Goal: Transaction & Acquisition: Download file/media

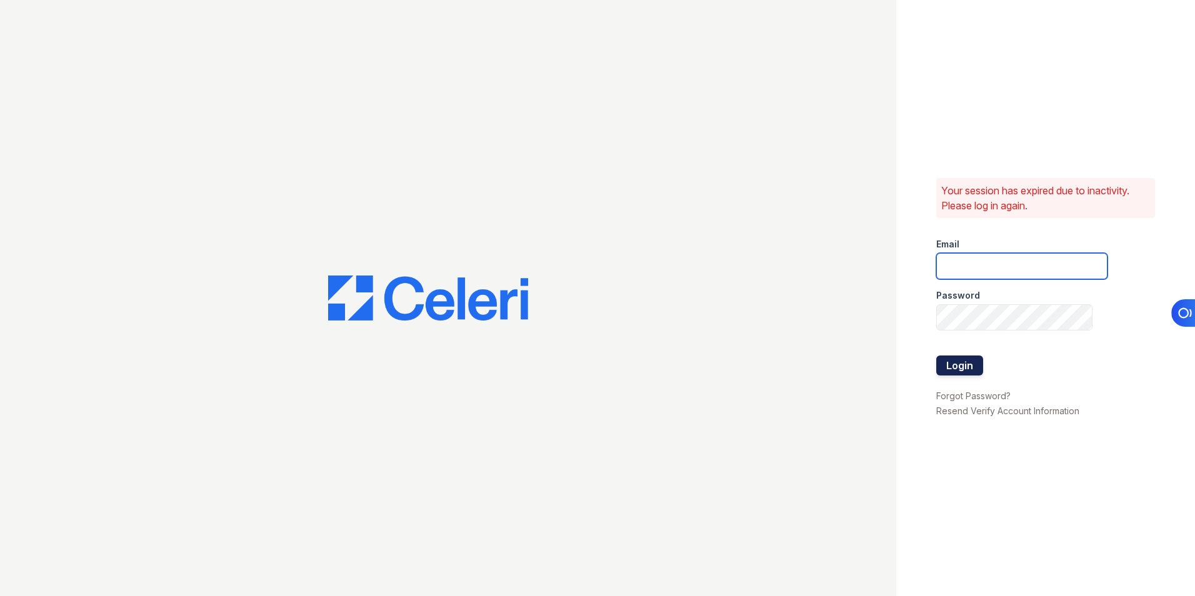
type input "lchotiner@lantowerliving.com"
click at [951, 365] on button "Login" at bounding box center [960, 366] width 47 height 20
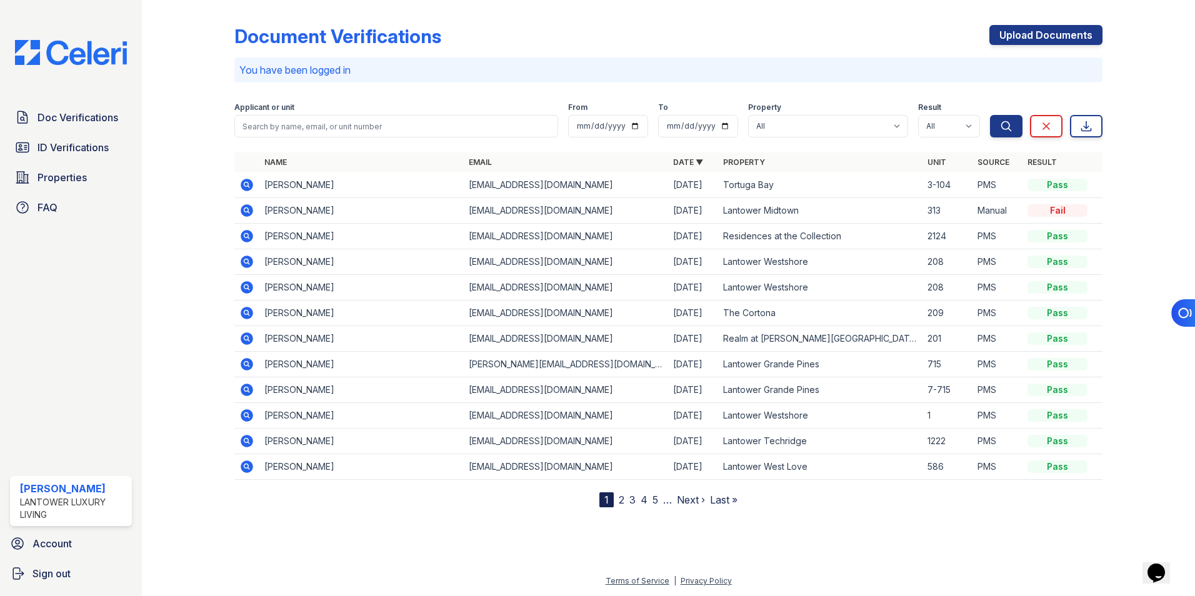
click at [244, 209] on icon at bounding box center [247, 210] width 13 height 13
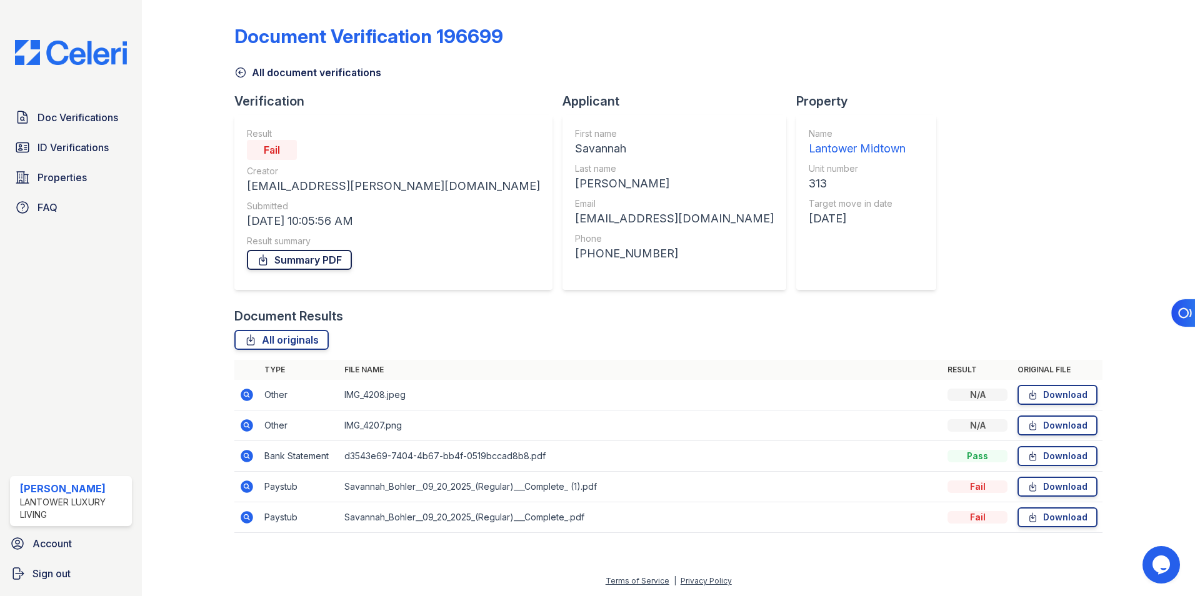
drag, startPoint x: 288, startPoint y: 259, endPoint x: 588, endPoint y: 367, distance: 319.6
click at [288, 259] on link "Summary PDF" at bounding box center [299, 260] width 105 height 20
click at [1058, 485] on link "Download" at bounding box center [1058, 487] width 80 height 20
click at [1041, 517] on link "Download" at bounding box center [1058, 518] width 80 height 20
click at [1052, 458] on link "Download" at bounding box center [1058, 456] width 80 height 20
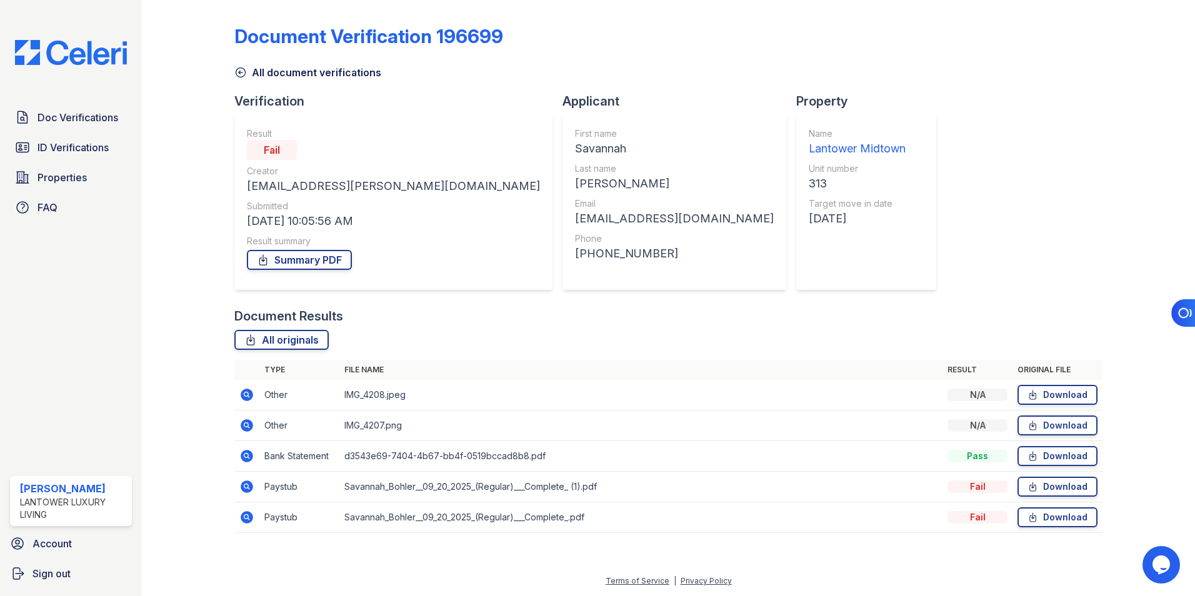
drag, startPoint x: 1053, startPoint y: 391, endPoint x: 927, endPoint y: 292, distance: 160.2
click at [1053, 391] on link "Download" at bounding box center [1058, 395] width 80 height 20
click at [1047, 423] on link "Download" at bounding box center [1058, 426] width 80 height 20
